Goal: Task Accomplishment & Management: Manage account settings

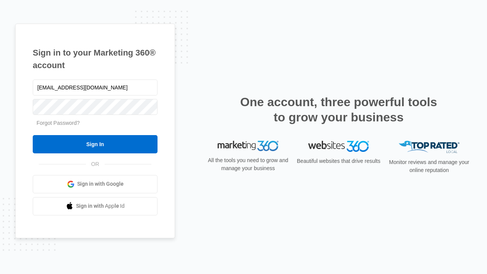
type input "[EMAIL_ADDRESS][DOMAIN_NAME]"
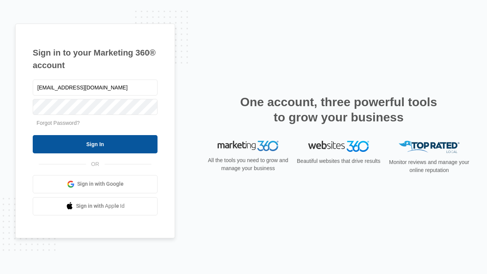
click at [95, 144] on input "Sign In" at bounding box center [95, 144] width 125 height 18
